Goal: Check status: Check status

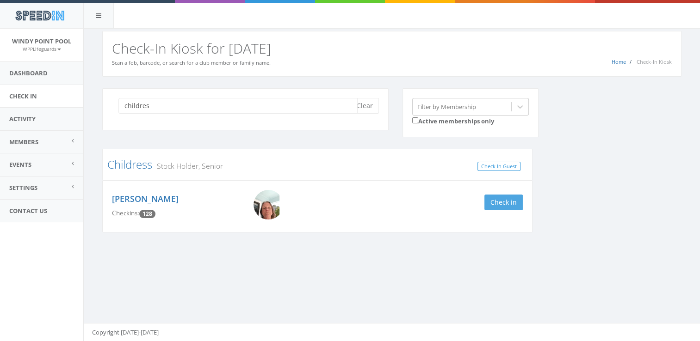
type input "childres"
click at [491, 204] on button "Check in" at bounding box center [503, 203] width 38 height 16
click at [354, 105] on button "Clear" at bounding box center [365, 106] width 28 height 16
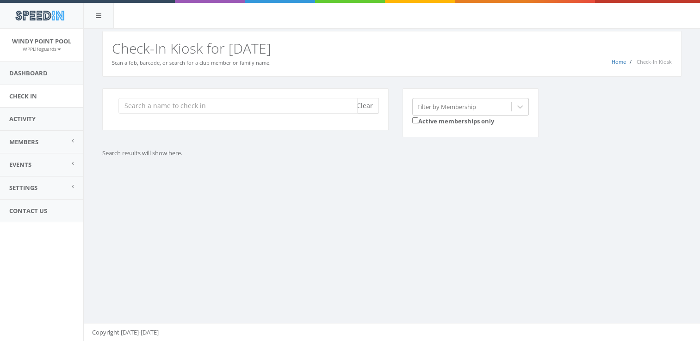
type input "r"
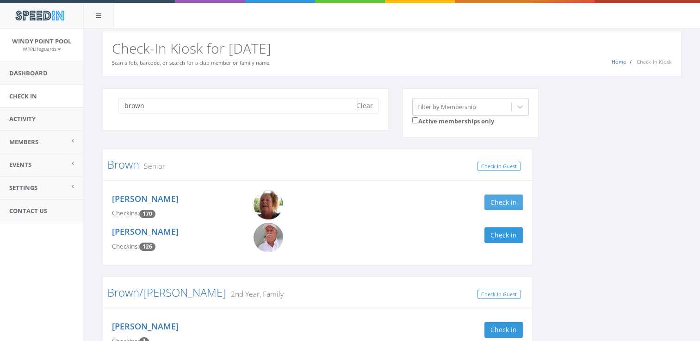
type input "brown"
click at [511, 199] on button "Check in" at bounding box center [503, 203] width 38 height 16
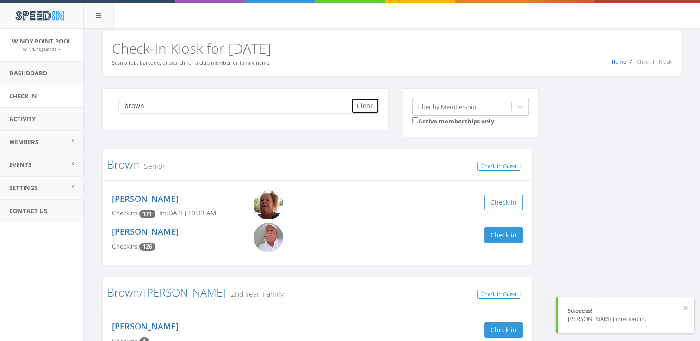
click at [371, 99] on button "Clear" at bounding box center [365, 106] width 28 height 16
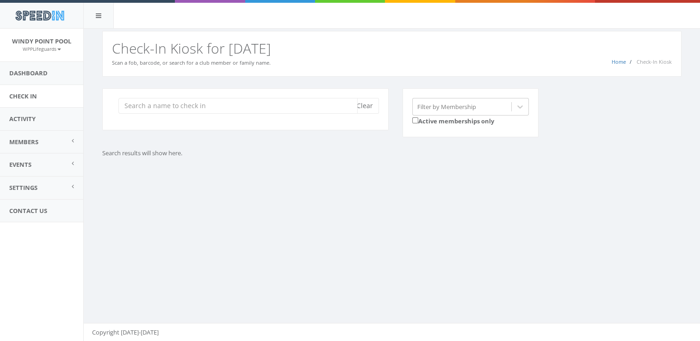
click at [307, 101] on input "search" at bounding box center [237, 106] width 239 height 16
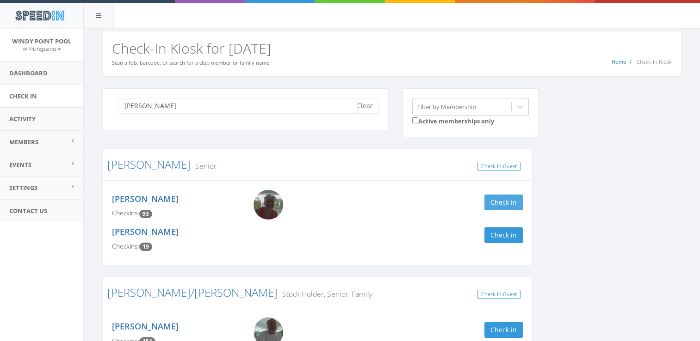
type input "[PERSON_NAME]"
click at [507, 195] on button "Check in" at bounding box center [503, 203] width 38 height 16
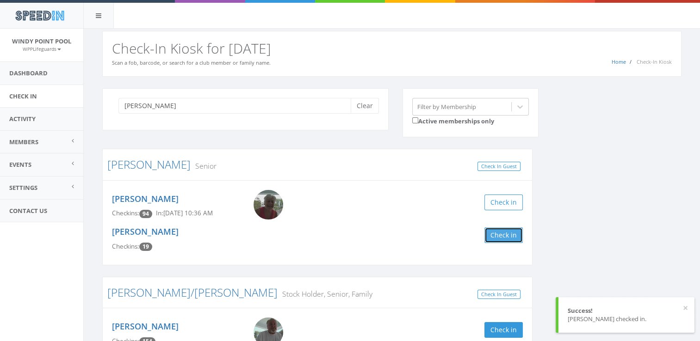
click at [491, 233] on button "Check in" at bounding box center [503, 236] width 38 height 16
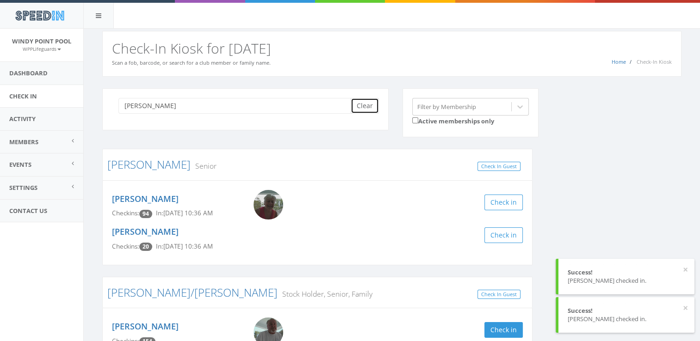
click at [368, 101] on button "Clear" at bounding box center [365, 106] width 28 height 16
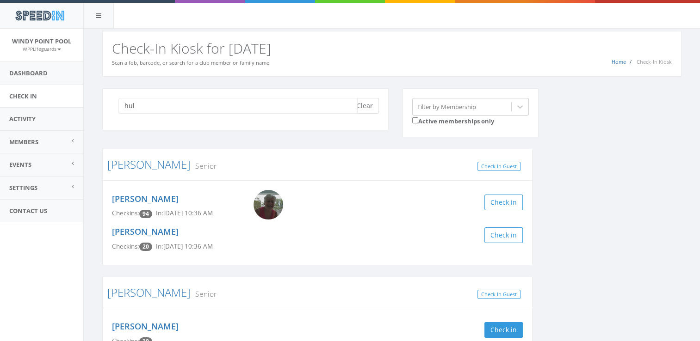
type input "hul"
click at [369, 108] on button "Clear" at bounding box center [365, 106] width 28 height 16
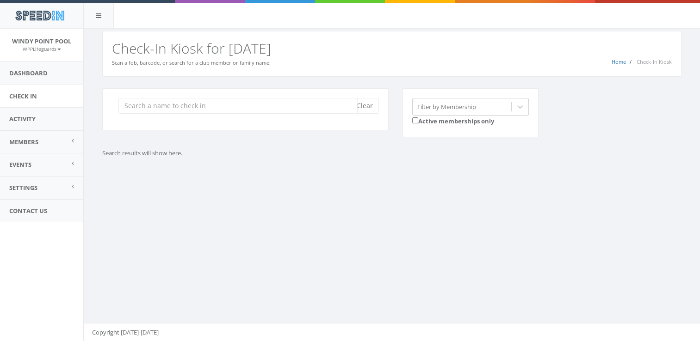
click at [231, 106] on input "search" at bounding box center [237, 106] width 239 height 16
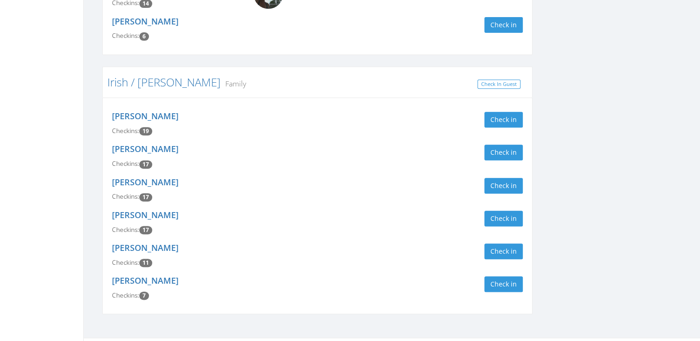
scroll to position [373, 0]
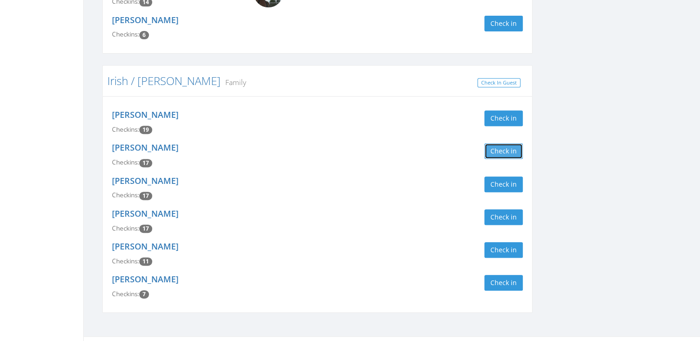
click at [490, 149] on button "Check in" at bounding box center [503, 151] width 38 height 16
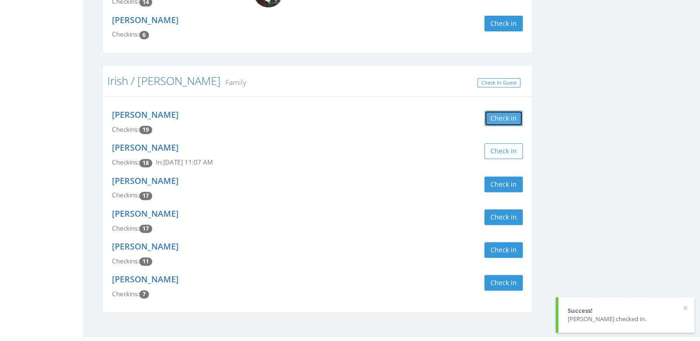
click at [496, 116] on button "Check in" at bounding box center [503, 119] width 38 height 16
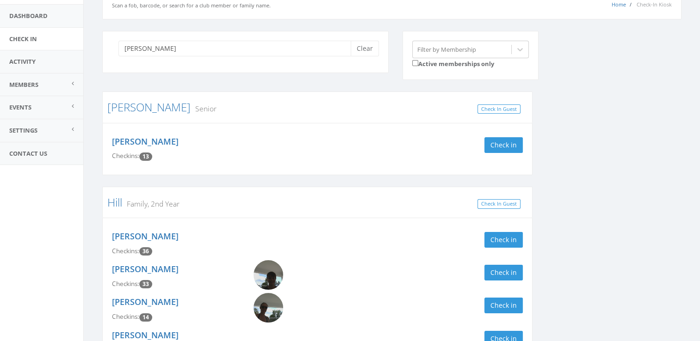
scroll to position [0, 0]
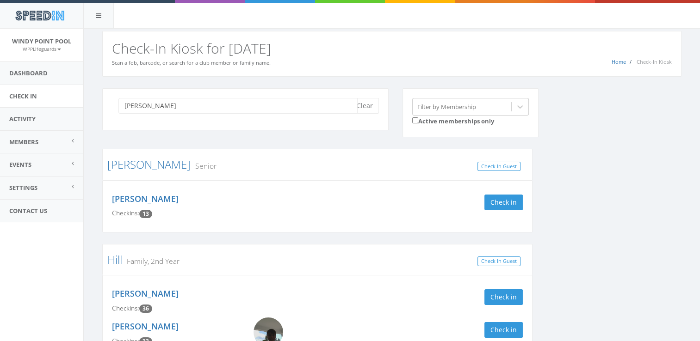
click at [324, 107] on input "[PERSON_NAME]" at bounding box center [237, 106] width 239 height 16
type input "d"
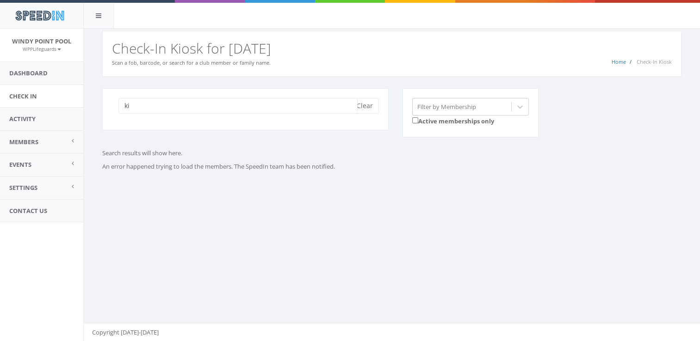
type input "k"
type input "j"
click at [505, 210] on div "You are using Internet Explorer, which is an old, insecure browser that does no…" at bounding box center [391, 185] width 617 height 313
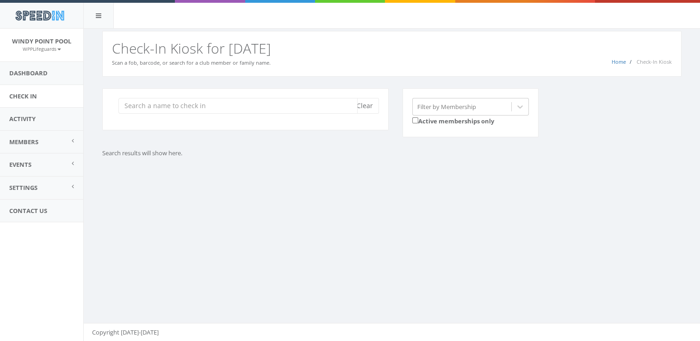
click at [262, 101] on input "search" at bounding box center [237, 106] width 239 height 16
